Goal: Task Accomplishment & Management: Complete application form

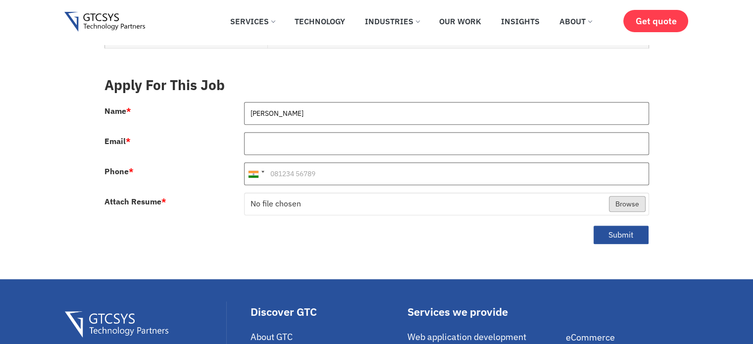
type input "[PERSON_NAME]"
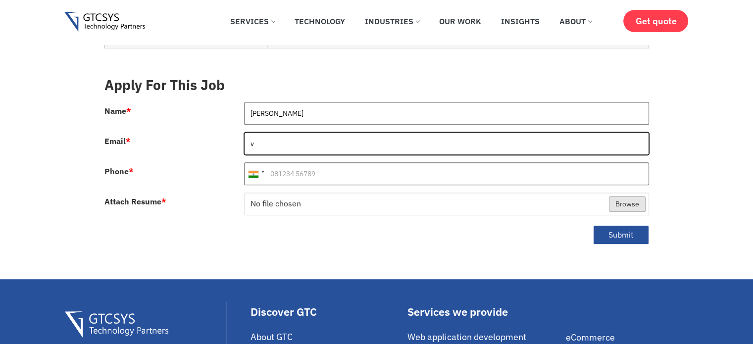
click at [306, 132] on input "v" at bounding box center [446, 143] width 405 height 23
type input "v"
type input "[EMAIL_ADDRESS][DOMAIN_NAME]"
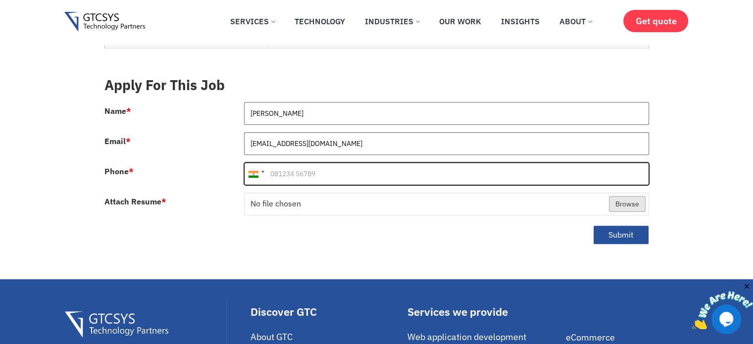
click at [314, 162] on input "Phone *" at bounding box center [446, 173] width 405 height 23
type input "9898443031"
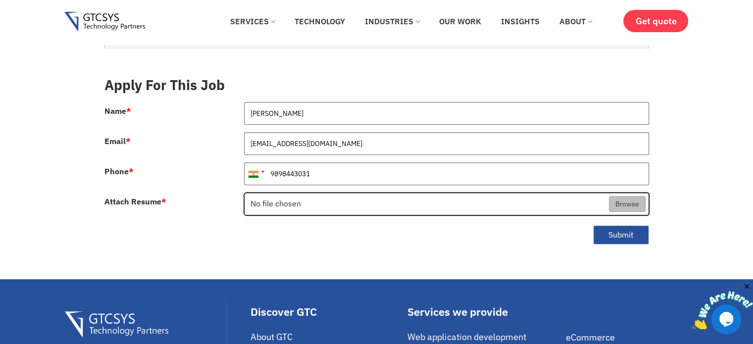
click at [617, 195] on input "Attach Resume *" at bounding box center [446, 204] width 404 height 23
type input "C:\fakepath\RUHAN_BELIM.pdf"
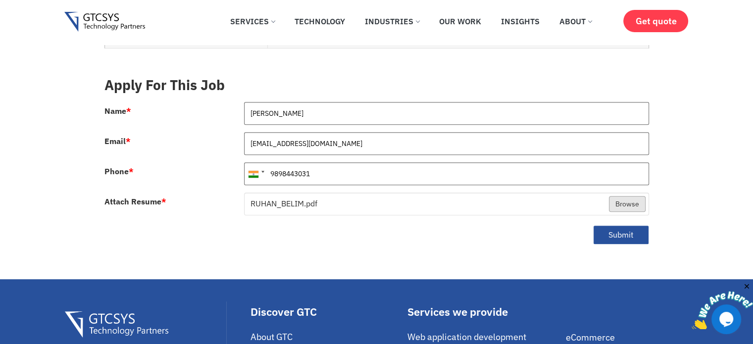
click at [618, 233] on div "Submit" at bounding box center [376, 239] width 559 height 32
click at [626, 226] on button "Submit" at bounding box center [621, 234] width 56 height 19
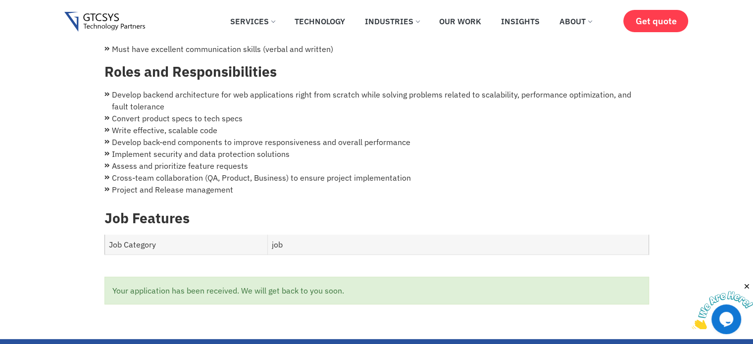
scroll to position [344, 0]
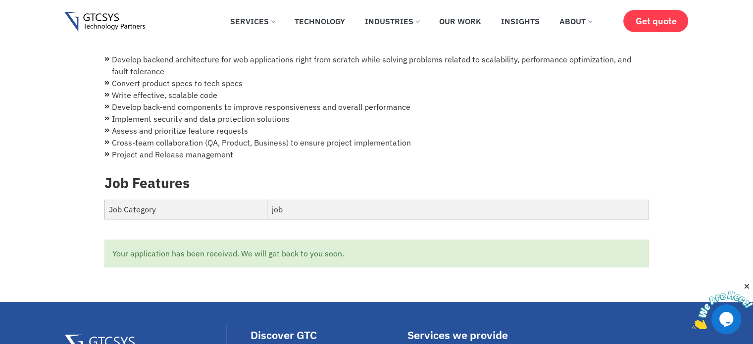
click at [618, 199] on td "job" at bounding box center [458, 209] width 381 height 20
